Goal: Task Accomplishment & Management: Manage account settings

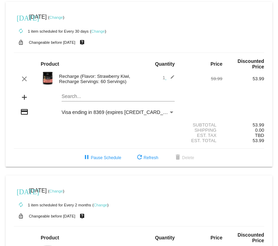
click at [95, 31] on link "Change" at bounding box center [98, 31] width 14 height 4
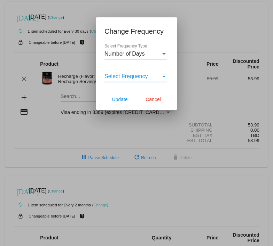
click at [164, 76] on div "Select Frequency" at bounding box center [163, 77] width 3 height 2
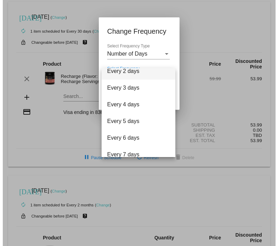
scroll to position [4, 0]
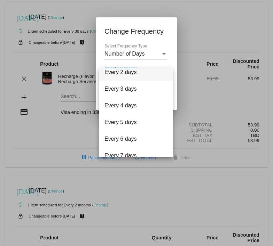
click at [159, 41] on div at bounding box center [136, 123] width 273 height 246
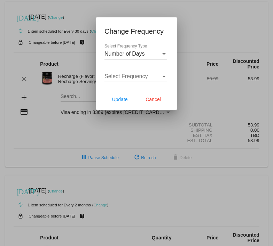
click at [164, 55] on div "Select Frequency Type" at bounding box center [164, 54] width 6 height 6
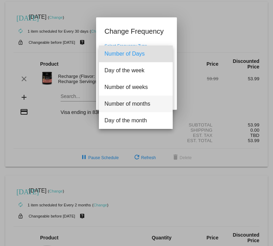
click at [148, 100] on span "Number of months" at bounding box center [135, 104] width 63 height 17
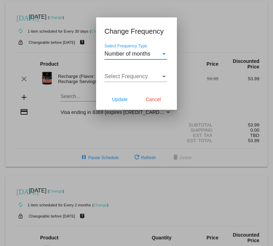
click at [162, 75] on div "Select Frequency" at bounding box center [164, 76] width 6 height 6
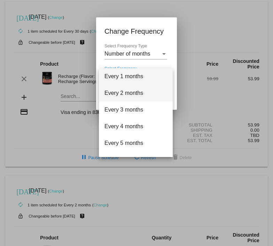
click at [134, 92] on span "Every 2 months" at bounding box center [135, 93] width 63 height 17
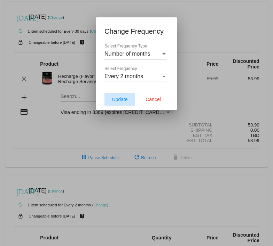
click at [121, 98] on span "Update" at bounding box center [120, 100] width 16 height 6
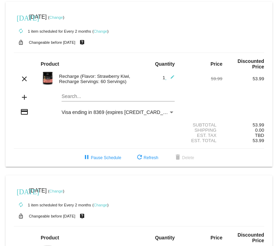
click at [63, 17] on link "Change" at bounding box center [56, 17] width 14 height 4
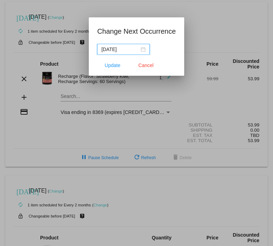
click at [144, 51] on div "[DATE]" at bounding box center [123, 50] width 44 height 8
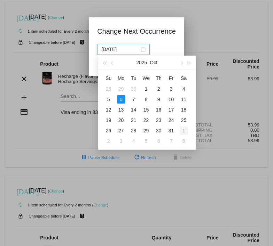
click at [182, 130] on div "1" at bounding box center [184, 131] width 8 height 8
type input "[DATE]"
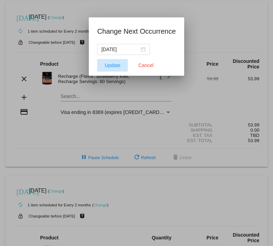
click at [114, 69] on button "Update" at bounding box center [112, 65] width 31 height 13
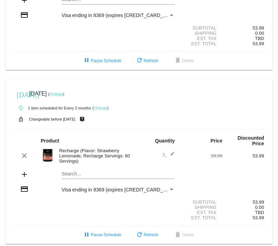
scroll to position [0, 0]
